Goal: Find contact information: Find contact information

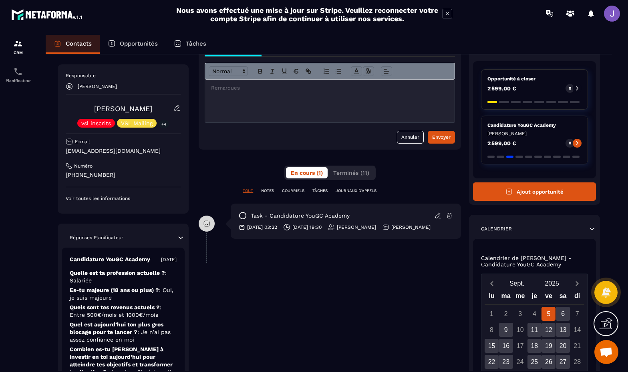
scroll to position [54, 0]
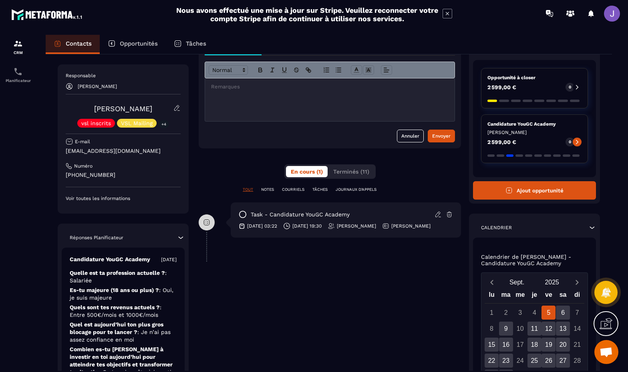
drag, startPoint x: 126, startPoint y: 174, endPoint x: 61, endPoint y: 177, distance: 64.9
click at [61, 177] on div "Responsable [PERSON_NAME] [PERSON_NAME] vsl inscrits VSL Mailing +4 E-mail [EMA…" at bounding box center [123, 138] width 131 height 149
copy p "[PHONE_NUMBER]"
click at [99, 154] on p "[EMAIL_ADDRESS][DOMAIN_NAME]" at bounding box center [123, 151] width 115 height 8
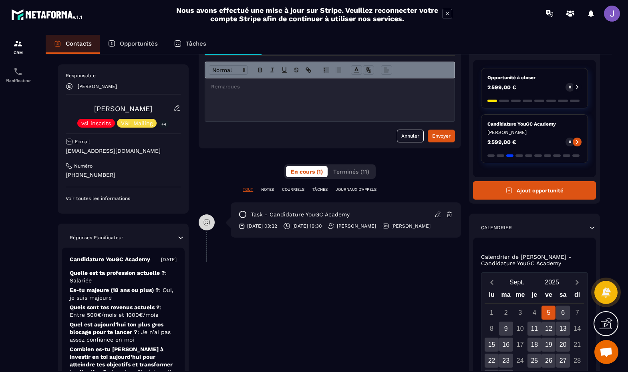
click at [101, 153] on p "[EMAIL_ADDRESS][DOMAIN_NAME]" at bounding box center [123, 151] width 115 height 8
copy div "[EMAIL_ADDRESS][DOMAIN_NAME]"
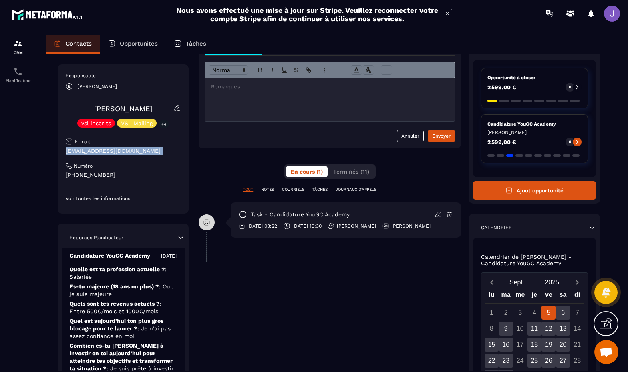
scroll to position [0, 0]
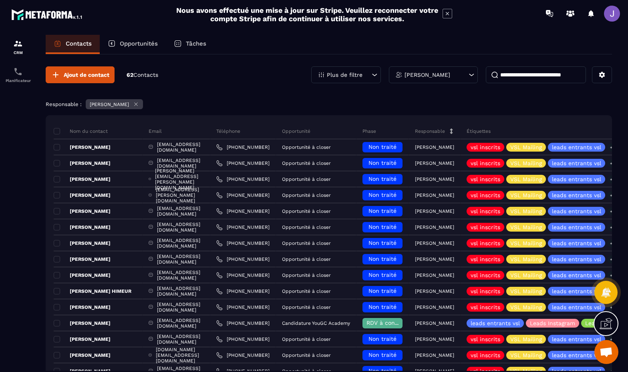
click at [535, 78] on input at bounding box center [536, 74] width 100 height 17
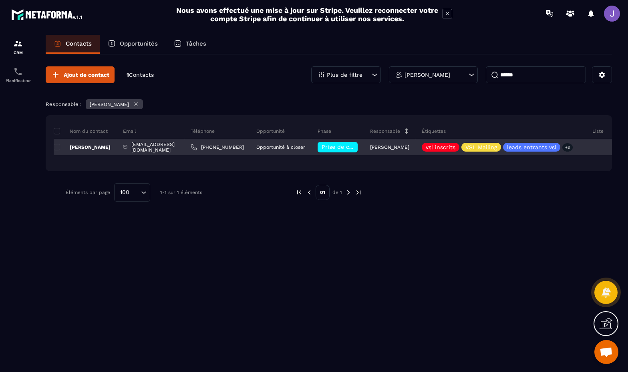
type input "******"
click at [82, 145] on p "[PERSON_NAME]" at bounding box center [82, 147] width 57 height 6
